Goal: Task Accomplishment & Management: Use online tool/utility

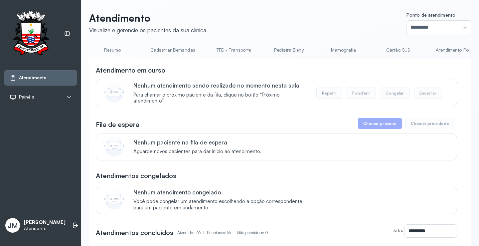
scroll to position [0, 347]
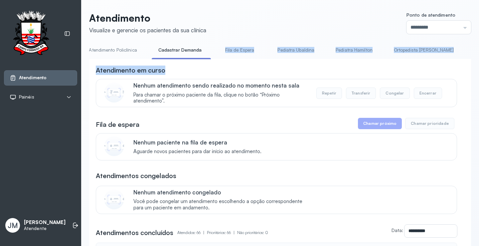
drag, startPoint x: 172, startPoint y: 58, endPoint x: 311, endPoint y: 67, distance: 139.7
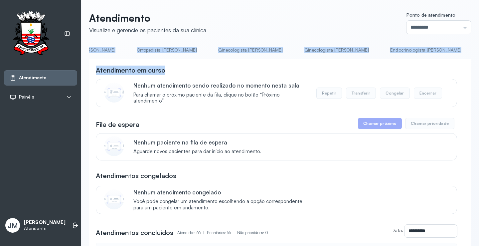
scroll to position [0, 0]
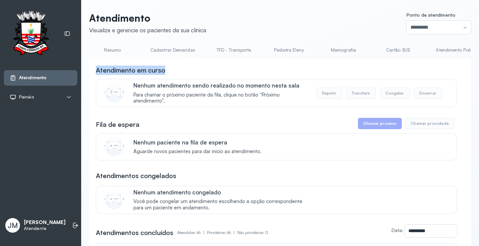
click at [110, 48] on link "Resumo" at bounding box center [112, 50] width 47 height 11
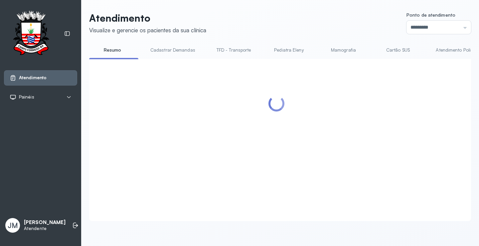
click at [107, 51] on link "Resumo" at bounding box center [112, 50] width 47 height 11
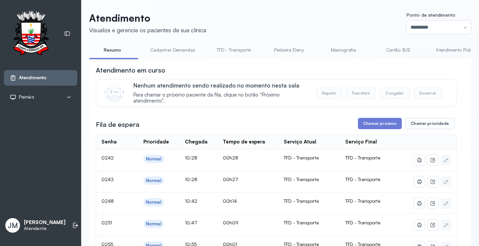
click at [109, 51] on link "Resumo" at bounding box center [112, 50] width 47 height 11
click at [109, 52] on link "Resumo" at bounding box center [112, 50] width 47 height 11
click at [175, 50] on link "Cadastrar Demandas" at bounding box center [173, 50] width 58 height 11
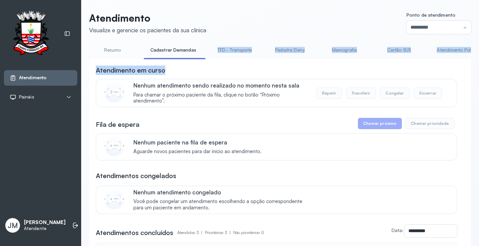
drag, startPoint x: 164, startPoint y: 59, endPoint x: 197, endPoint y: 64, distance: 33.6
click at [197, 64] on div "**********" at bounding box center [280, 201] width 382 height 313
click at [194, 64] on div "**********" at bounding box center [280, 208] width 382 height 299
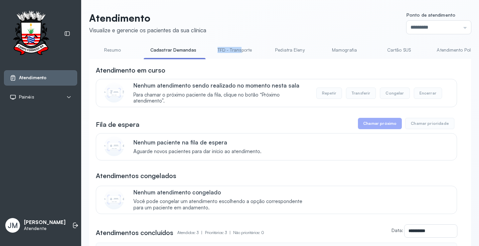
drag, startPoint x: 185, startPoint y: 59, endPoint x: 240, endPoint y: 60, distance: 54.6
click at [240, 60] on div "Resumo Cadastrar Demandas TFD - Transporte Pediatra Eleny Mamografia Cartão SUS…" at bounding box center [280, 52] width 382 height 15
click at [230, 61] on div "**********" at bounding box center [280, 208] width 382 height 299
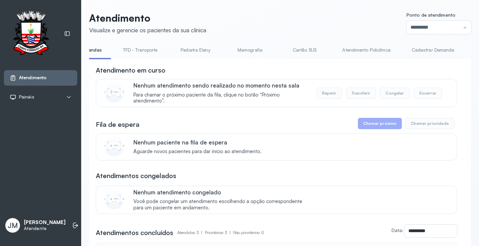
scroll to position [0, 96]
click at [441, 51] on link "Cadastrar Demanda" at bounding box center [432, 50] width 56 height 11
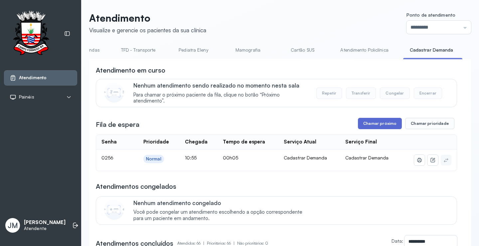
click at [374, 125] on button "Chamar próximo" at bounding box center [380, 123] width 44 height 11
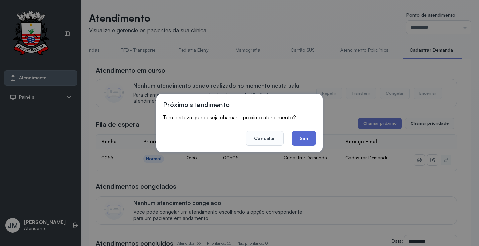
click at [303, 141] on button "Sim" at bounding box center [304, 138] width 24 height 15
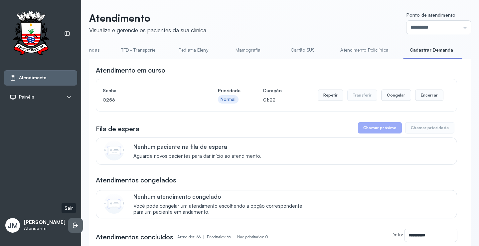
click at [72, 222] on icon at bounding box center [75, 225] width 7 height 7
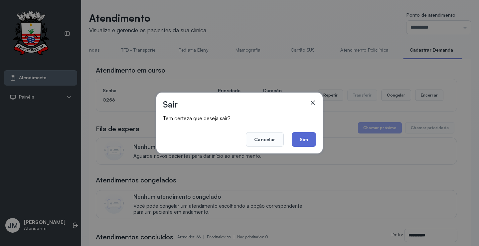
click at [306, 137] on button "Sim" at bounding box center [304, 139] width 24 height 15
